Goal: Information Seeking & Learning: Understand process/instructions

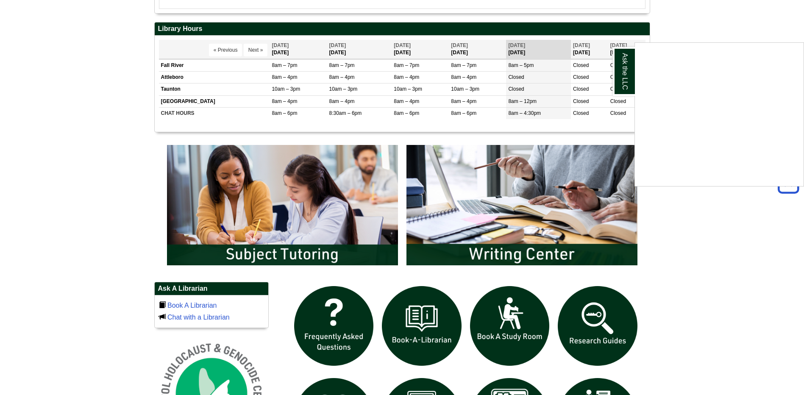
scroll to position [510, 0]
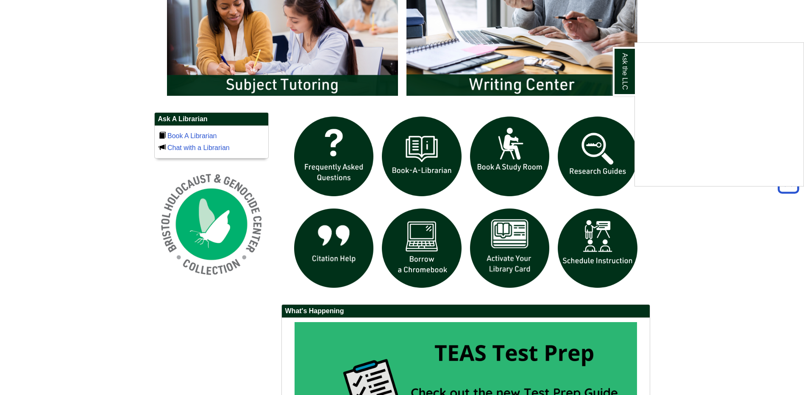
drag, startPoint x: 515, startPoint y: 268, endPoint x: 496, endPoint y: 231, distance: 42.5
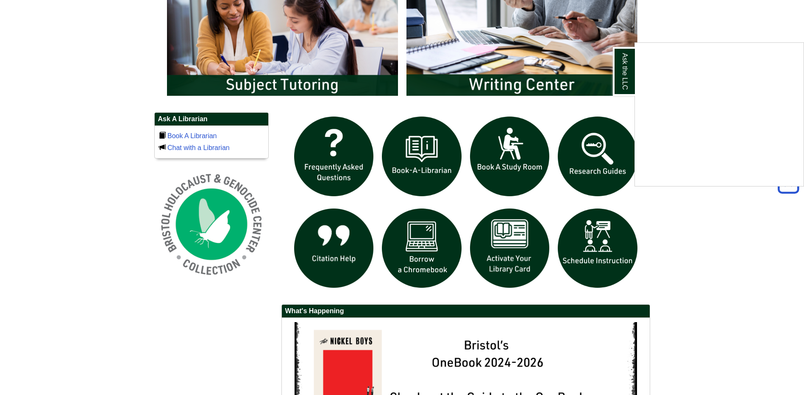
drag, startPoint x: 496, startPoint y: 231, endPoint x: 509, endPoint y: 250, distance: 23.5
click at [506, 252] on div "Ask the LLC" at bounding box center [402, 197] width 804 height 395
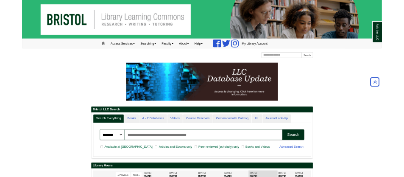
scroll to position [0, 0]
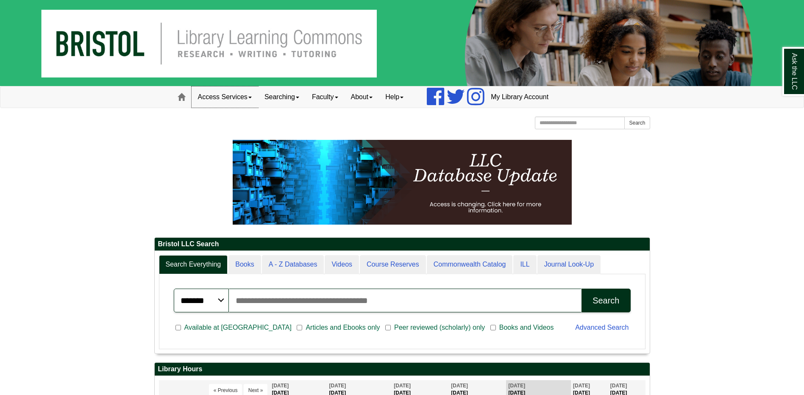
click at [226, 97] on link "Access Services" at bounding box center [225, 96] width 67 height 21
click at [223, 126] on link "Chromebooks" at bounding box center [236, 125] width 88 height 10
click at [224, 98] on link "Access Services" at bounding box center [225, 96] width 67 height 21
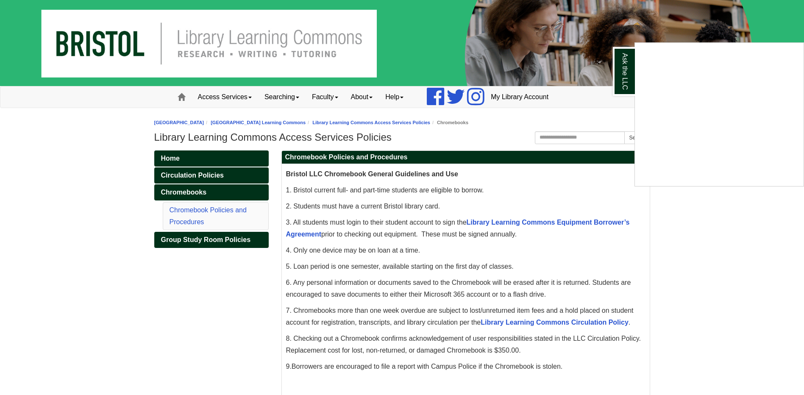
click at [218, 98] on div "Ask the LLC" at bounding box center [402, 197] width 804 height 395
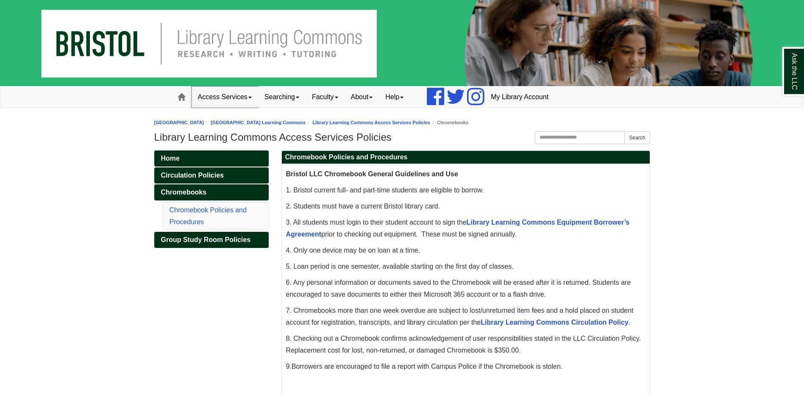
click at [210, 95] on link "Access Services" at bounding box center [225, 96] width 67 height 21
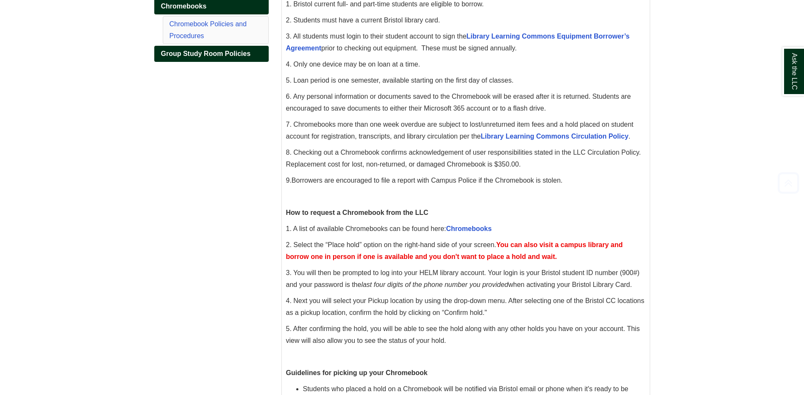
scroll to position [212, 0]
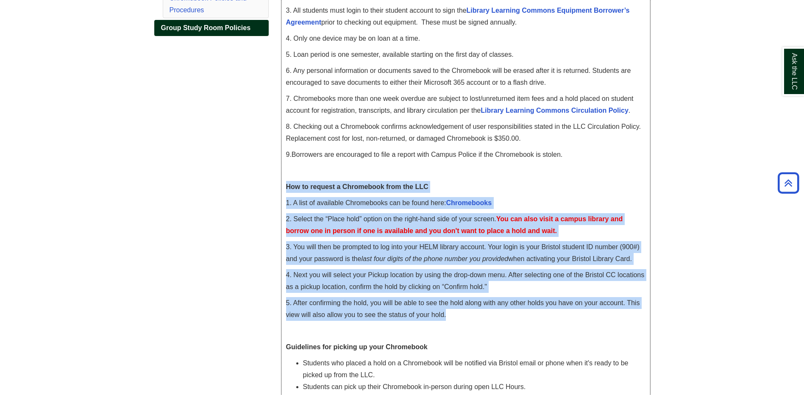
drag, startPoint x: 459, startPoint y: 317, endPoint x: 284, endPoint y: 186, distance: 217.9
click at [284, 186] on div "Bristol LLC Chromebook General Guidelines and Use 1. Bristol current full- and …" at bounding box center [466, 246] width 368 height 589
drag, startPoint x: 284, startPoint y: 186, endPoint x: 299, endPoint y: 186, distance: 14.8
copy div "How to request a Chromebook from the LLC 1. A list of available Chromebooks can…"
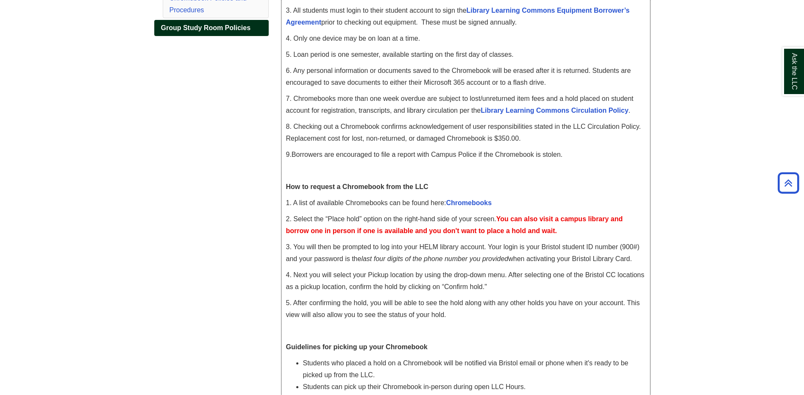
click at [501, 151] on span "Borrowers are encouraged to file a report with Campus Police if the Chromebook …" at bounding box center [427, 154] width 271 height 7
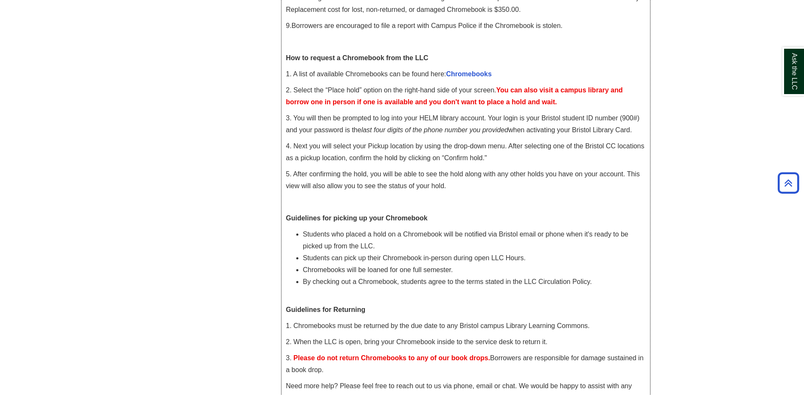
scroll to position [262, 0]
